Goal: Navigation & Orientation: Understand site structure

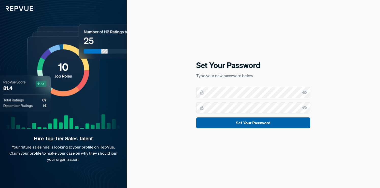
click at [240, 120] on button "Set Your Password" at bounding box center [253, 122] width 114 height 11
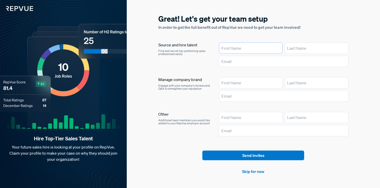
click at [264, 48] on input "text" at bounding box center [251, 48] width 64 height 11
click at [245, 172] on link "Skip for now" at bounding box center [253, 171] width 22 height 6
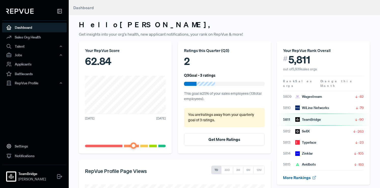
click at [300, 175] on link "More Rankings" at bounding box center [300, 177] width 34 height 5
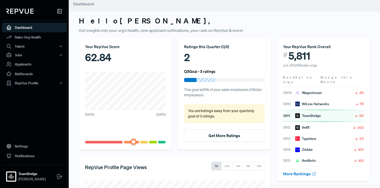
scroll to position [4, 0]
click at [38, 37] on link "Sales Org Health" at bounding box center [34, 37] width 65 height 10
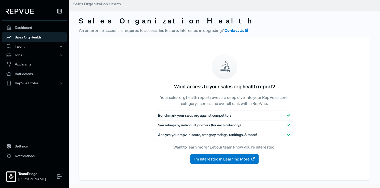
scroll to position [4, 0]
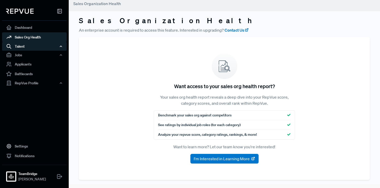
click at [37, 49] on div "Talent" at bounding box center [34, 46] width 65 height 9
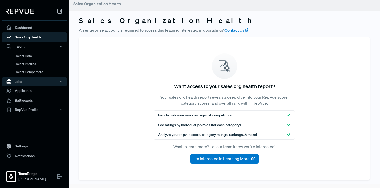
click at [25, 81] on div "Jobs" at bounding box center [34, 81] width 65 height 9
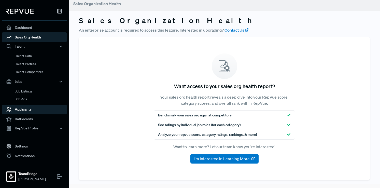
click at [24, 110] on link "Applicants" at bounding box center [34, 109] width 65 height 10
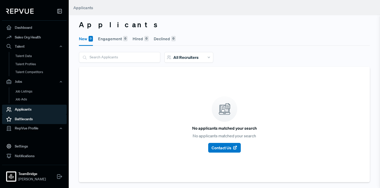
click at [25, 120] on link "Battlecards" at bounding box center [34, 119] width 65 height 10
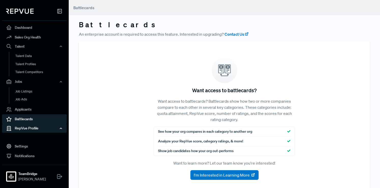
click at [26, 127] on div "RepVue Profile" at bounding box center [34, 128] width 65 height 9
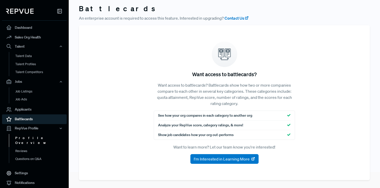
click at [25, 138] on link "Profile Overview" at bounding box center [41, 140] width 65 height 13
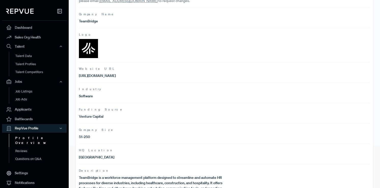
scroll to position [77, 0]
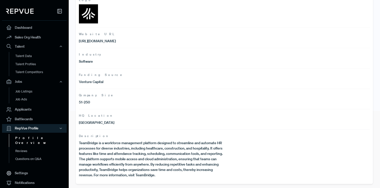
click at [125, 142] on p "TeamBridge is a workforce management platform designed to streamline and automa…" at bounding box center [152, 158] width 146 height 37
click at [44, 169] on link "Settings" at bounding box center [34, 173] width 65 height 10
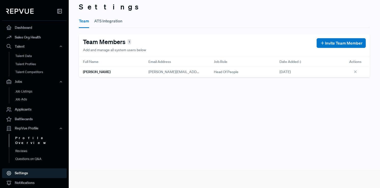
click at [23, 139] on link "Profile Overview" at bounding box center [41, 140] width 65 height 13
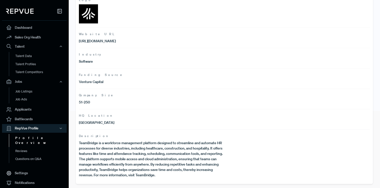
click at [91, 140] on article "Description TeamBridge is a workforce management platform designed to streamlin…" at bounding box center [224, 153] width 291 height 48
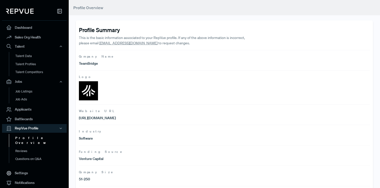
click at [126, 43] on link "[EMAIL_ADDRESS][DOMAIN_NAME]" at bounding box center [128, 43] width 58 height 5
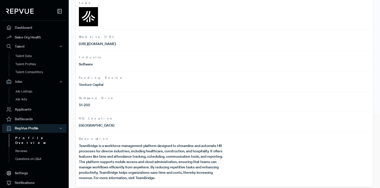
scroll to position [77, 0]
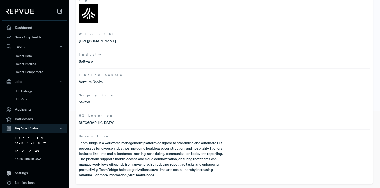
click at [40, 147] on link "Reviews" at bounding box center [41, 151] width 65 height 8
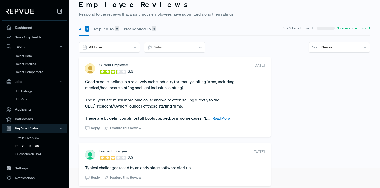
scroll to position [16, 0]
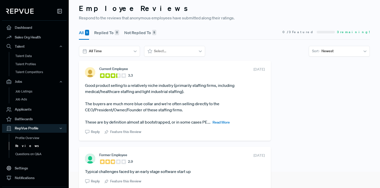
click at [220, 121] on span "Read More" at bounding box center [221, 122] width 17 height 5
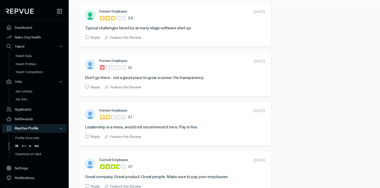
scroll to position [182, 0]
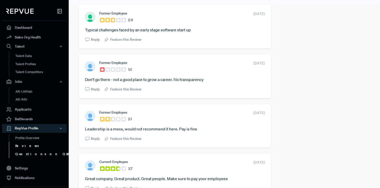
click at [34, 153] on link "Questions on Q&A" at bounding box center [41, 154] width 65 height 8
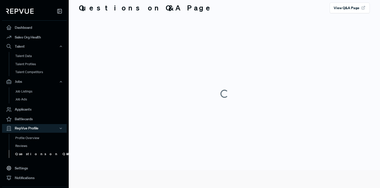
scroll to position [18, 0]
click at [24, 146] on link "Reviews" at bounding box center [41, 146] width 65 height 8
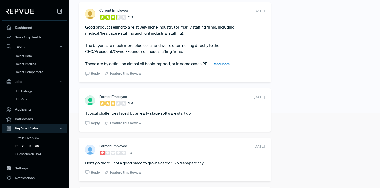
scroll to position [188, 0]
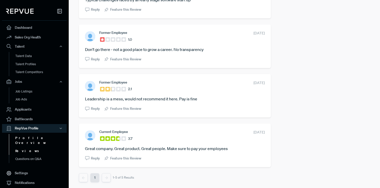
click at [34, 138] on link "Profile Overview" at bounding box center [41, 140] width 65 height 13
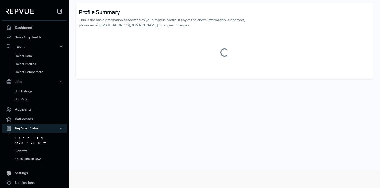
scroll to position [77, 0]
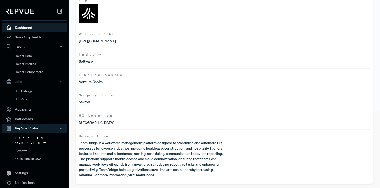
click at [30, 27] on link "Dashboard" at bounding box center [34, 28] width 65 height 10
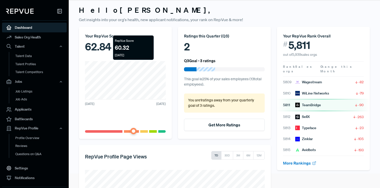
scroll to position [16, 0]
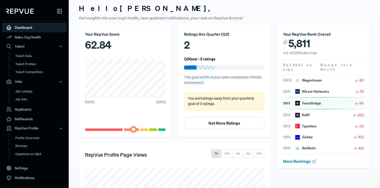
click at [125, 100] on div "[DATE] [DATE]" at bounding box center [125, 102] width 81 height 5
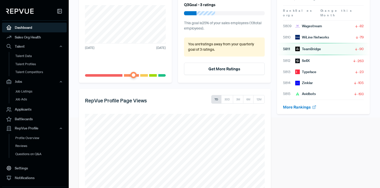
scroll to position [71, 0]
click at [228, 101] on button "30D" at bounding box center [227, 99] width 12 height 9
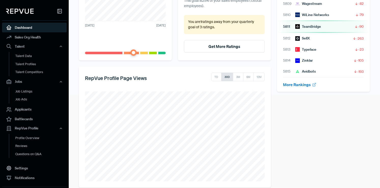
scroll to position [100, 0]
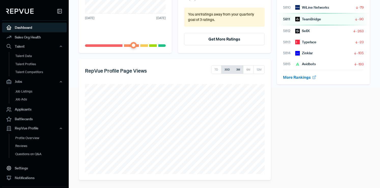
click at [240, 72] on button "3M" at bounding box center [238, 69] width 10 height 9
click at [249, 70] on button "6M" at bounding box center [248, 69] width 11 height 9
click at [59, 12] on icon at bounding box center [60, 11] width 6 height 6
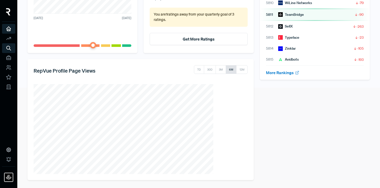
click at [9, 11] on img at bounding box center [8, 11] width 4 height 7
click at [19, 11] on use at bounding box center [21, 11] width 4 height 4
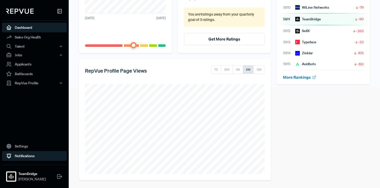
click at [36, 155] on link "Notifications" at bounding box center [34, 156] width 65 height 10
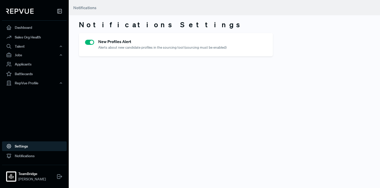
click at [33, 148] on link "Settings" at bounding box center [34, 146] width 65 height 10
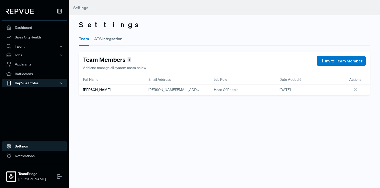
click at [49, 80] on div "RepVue Profile" at bounding box center [34, 83] width 65 height 9
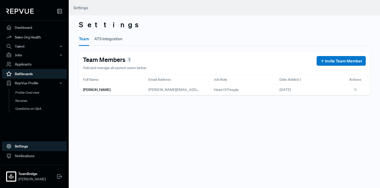
click at [35, 76] on link "Battlecards" at bounding box center [34, 74] width 65 height 10
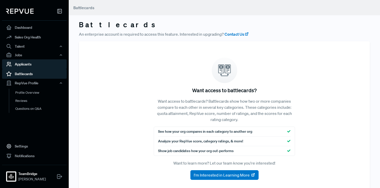
click at [41, 63] on link "Applicants" at bounding box center [34, 64] width 65 height 10
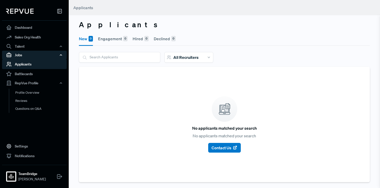
click at [46, 54] on div "Jobs" at bounding box center [34, 55] width 65 height 9
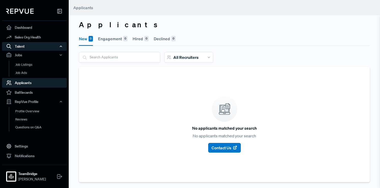
click at [46, 49] on div "Talent" at bounding box center [34, 46] width 65 height 9
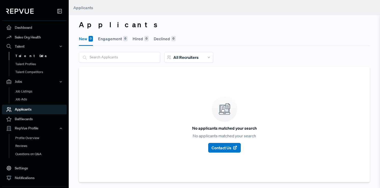
click at [44, 58] on link "Talent Data" at bounding box center [41, 56] width 65 height 8
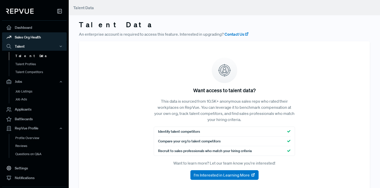
click at [44, 37] on link "Sales Org Health" at bounding box center [34, 37] width 65 height 10
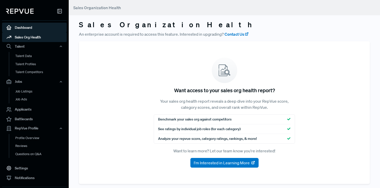
click at [44, 26] on link "Dashboard" at bounding box center [34, 28] width 65 height 10
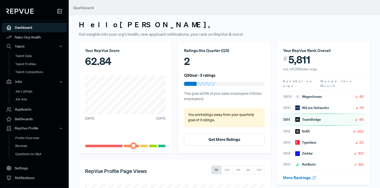
click at [301, 170] on article "More Rankings" at bounding box center [323, 177] width 81 height 15
click at [300, 175] on link "More Rankings" at bounding box center [300, 177] width 34 height 5
